Goal: Transaction & Acquisition: Purchase product/service

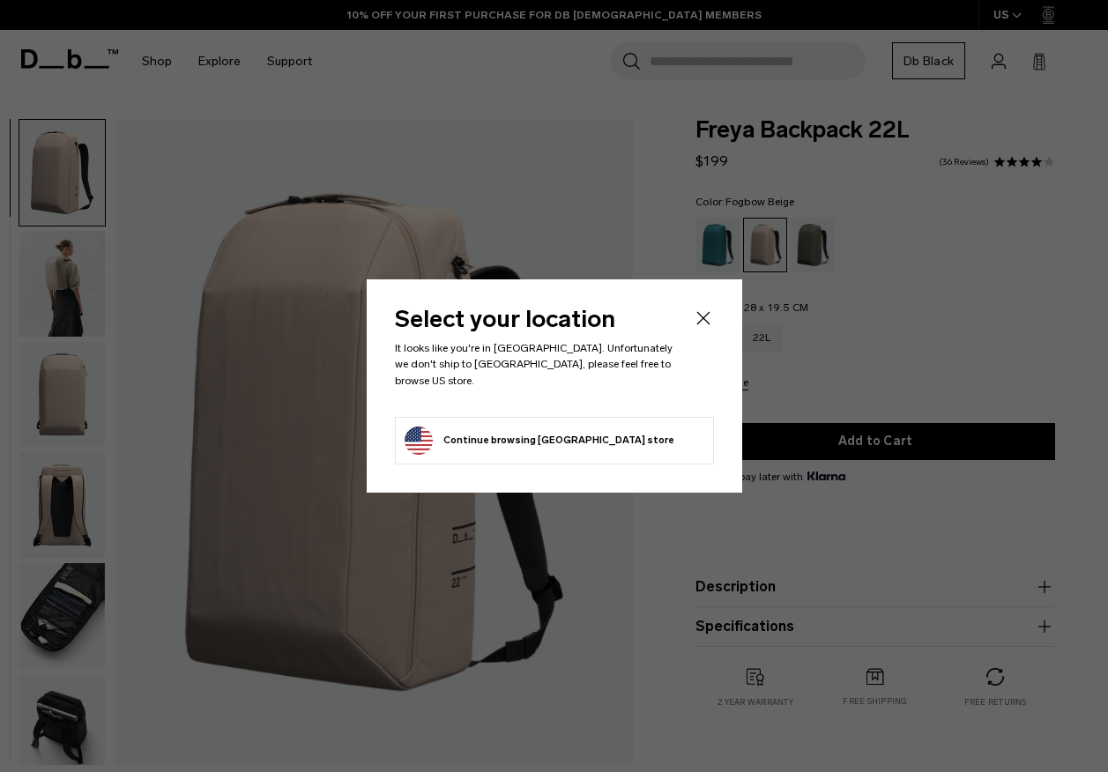
click at [708, 323] on icon "Close" at bounding box center [703, 318] width 21 height 21
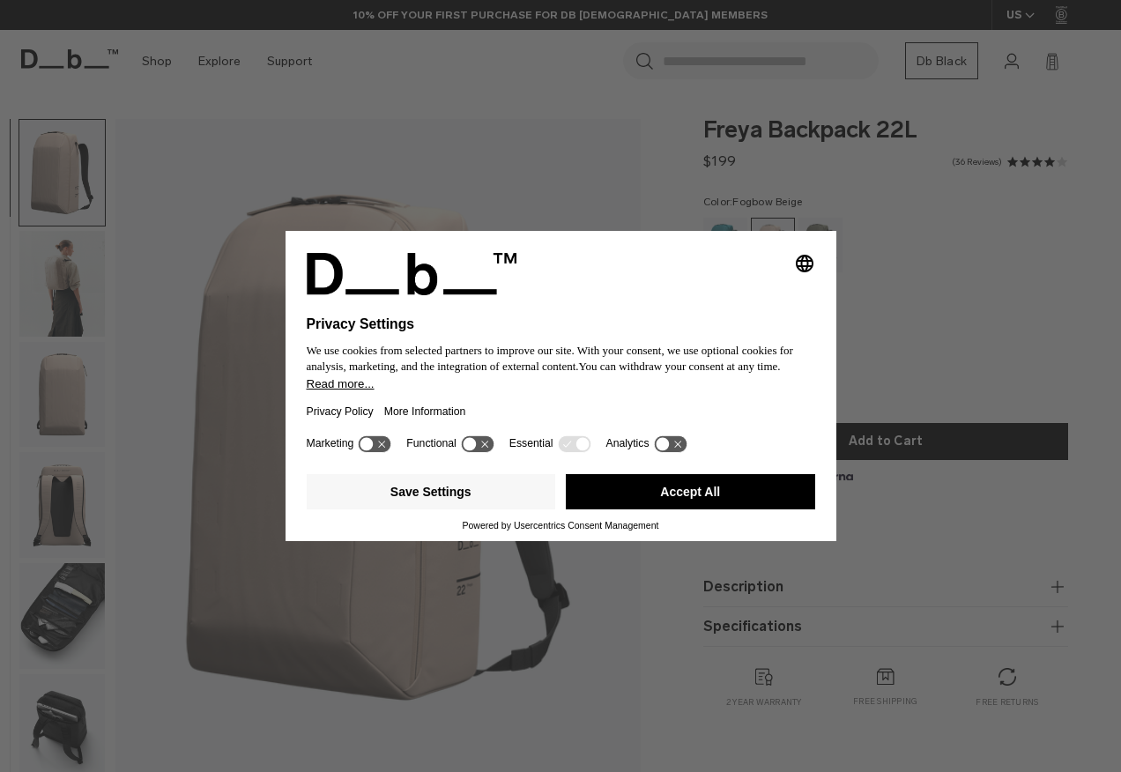
drag, startPoint x: 331, startPoint y: 614, endPoint x: 398, endPoint y: 607, distance: 67.3
click at [332, 614] on div "Selecting an option will immediately change the language Privacy Settings We us…" at bounding box center [560, 386] width 1121 height 772
drag, startPoint x: 413, startPoint y: 598, endPoint x: 447, endPoint y: 589, distance: 35.5
click at [415, 598] on div "Selecting an option will immediately change the language Privacy Settings We us…" at bounding box center [560, 386] width 1121 height 772
click at [641, 500] on button "Accept All" at bounding box center [690, 491] width 249 height 35
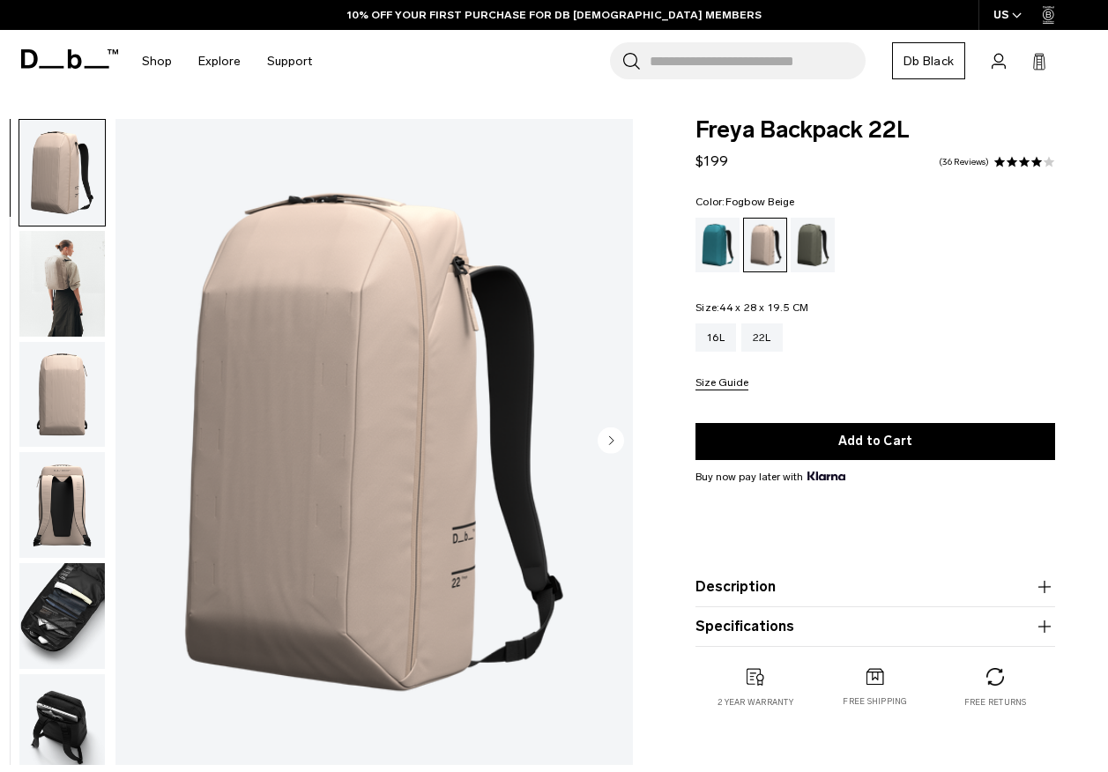
click at [368, 446] on img "1 / 9" at bounding box center [373, 442] width 517 height 646
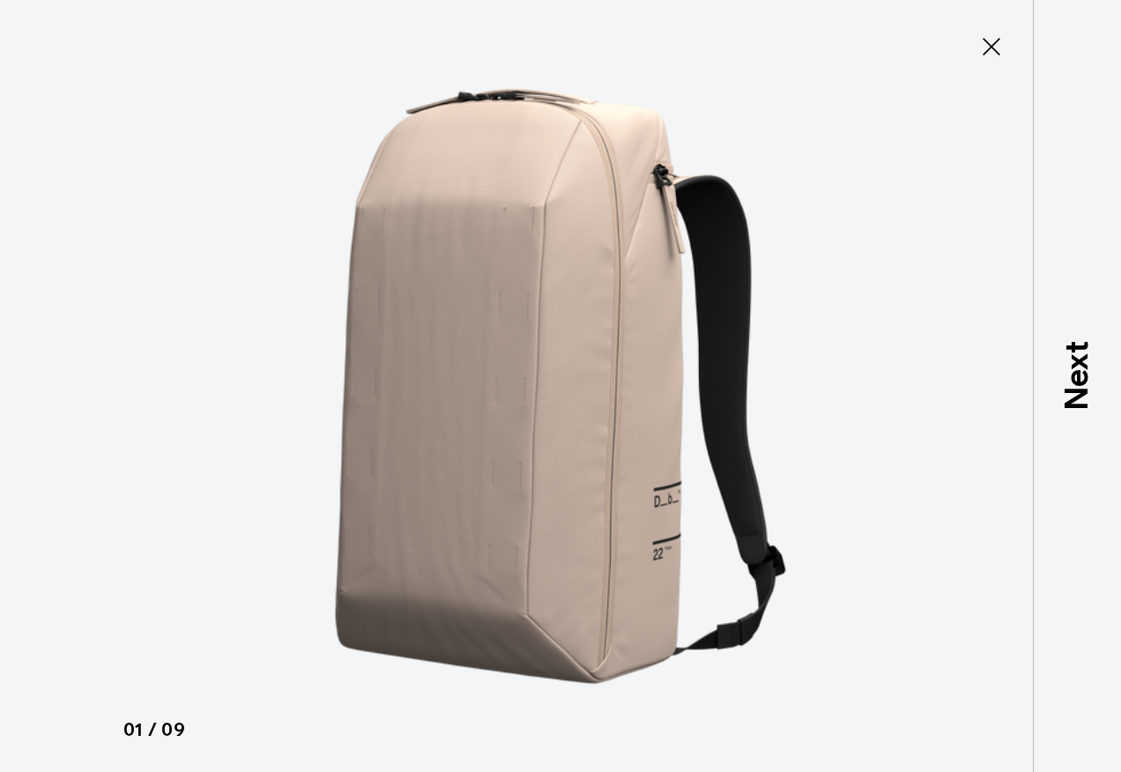
click at [571, 443] on img at bounding box center [560, 386] width 793 height 772
drag, startPoint x: 991, startPoint y: 45, endPoint x: 956, endPoint y: 56, distance: 37.1
click at [990, 45] on icon at bounding box center [992, 47] width 18 height 18
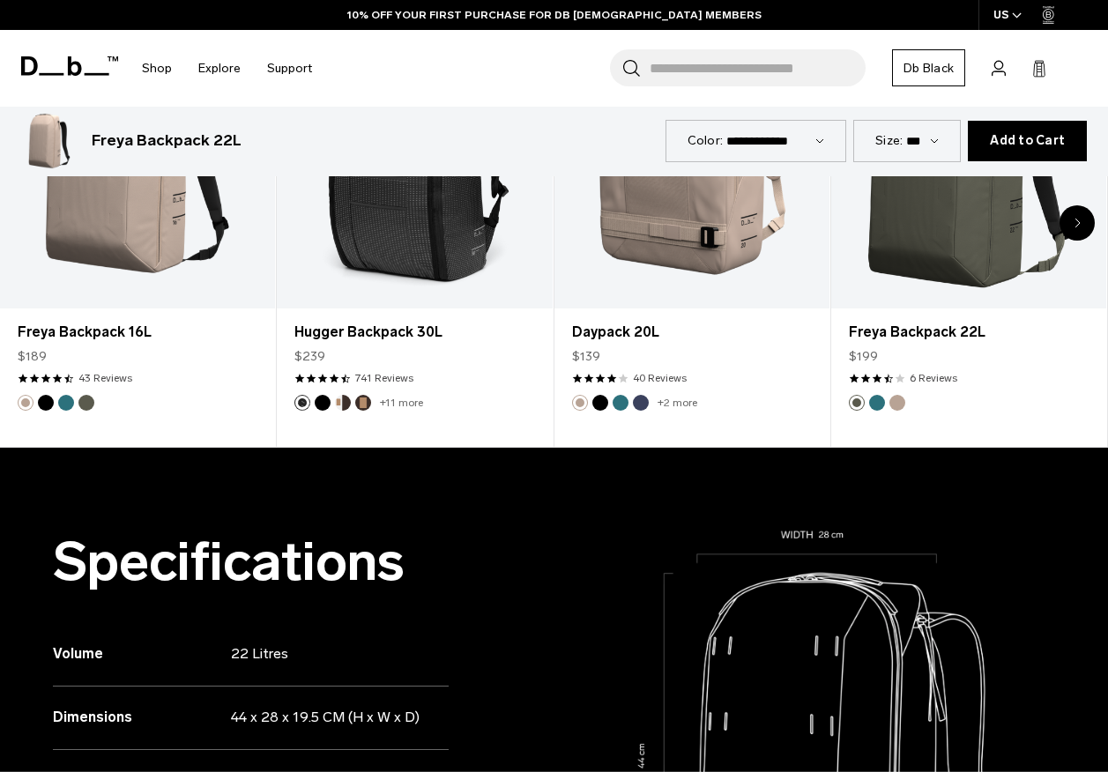
scroll to position [705, 0]
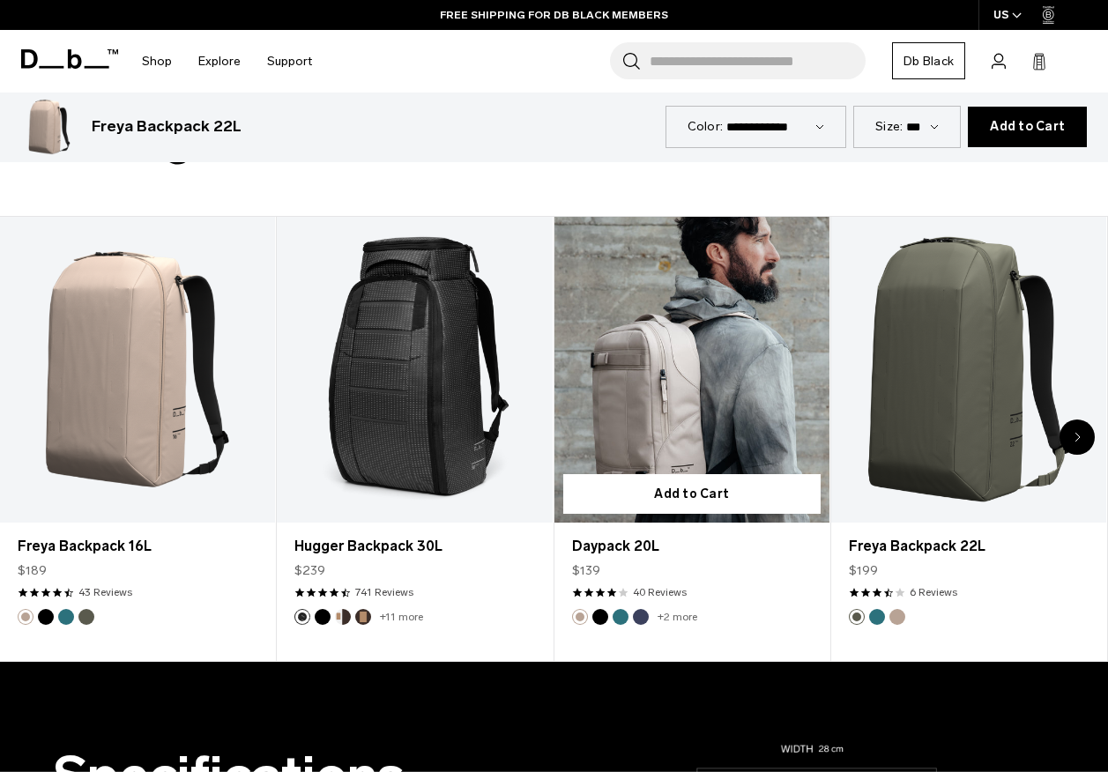
click at [679, 407] on link "Daypack 20L" at bounding box center [691, 370] width 275 height 306
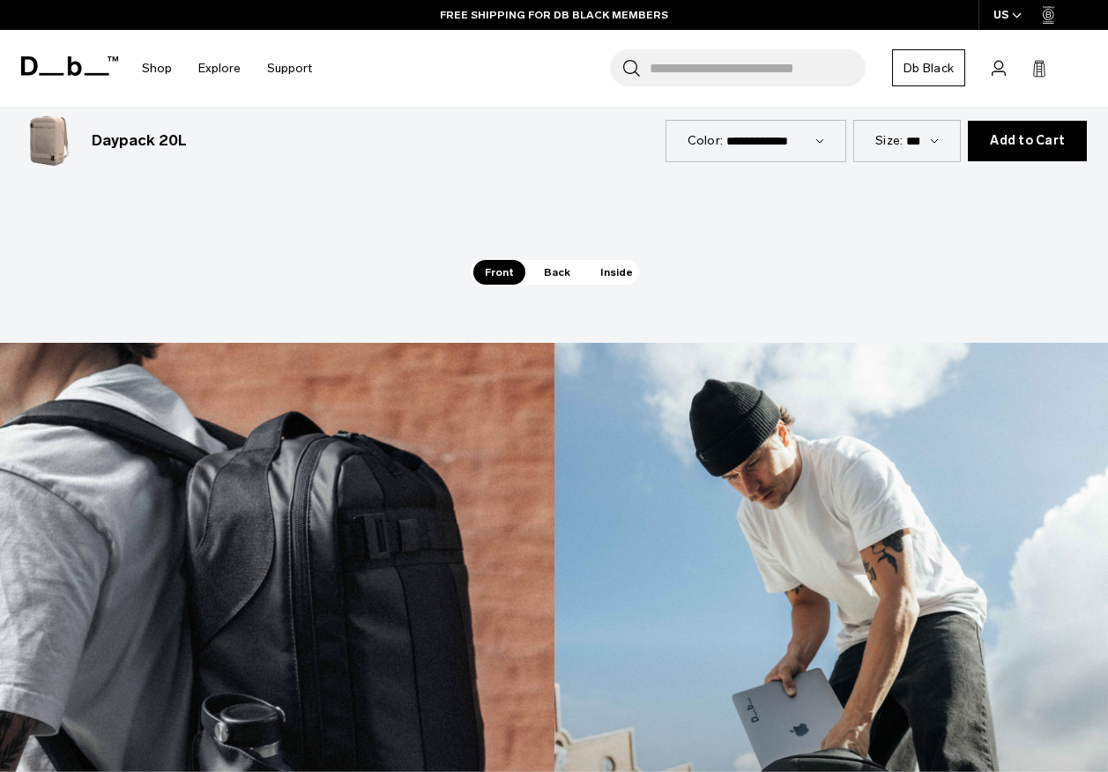
scroll to position [2292, 0]
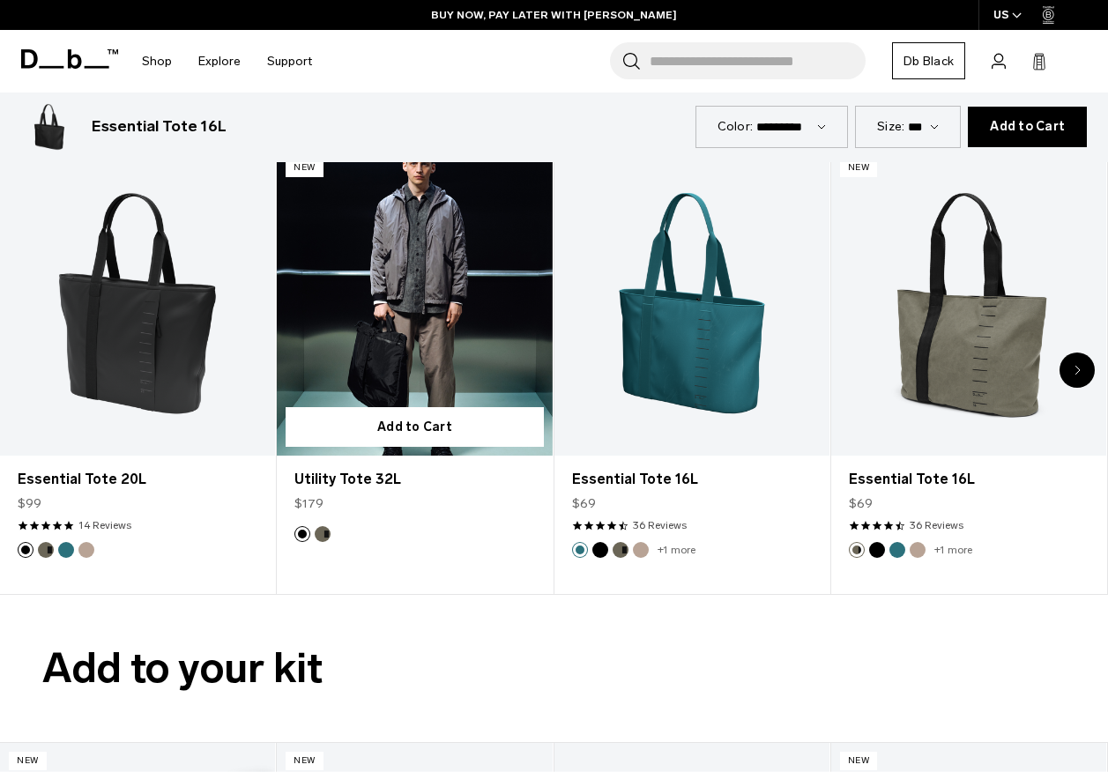
scroll to position [3680, 0]
